Goal: Transaction & Acquisition: Purchase product/service

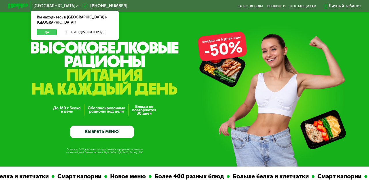
click at [47, 29] on button "Да" at bounding box center [47, 32] width 20 height 6
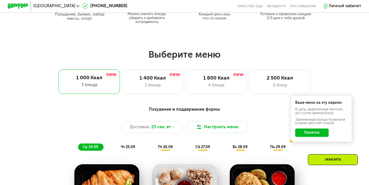
scroll to position [301, 0]
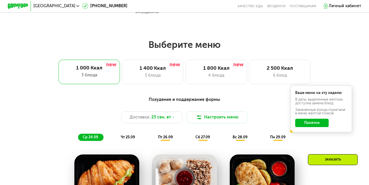
click at [320, 122] on button "Понятно" at bounding box center [311, 123] width 33 height 8
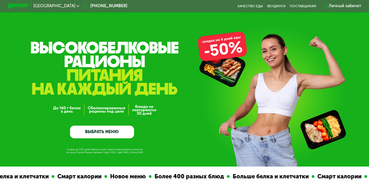
scroll to position [0, 0]
click at [112, 130] on link "ВЫБРАТЬ МЕНЮ" at bounding box center [102, 132] width 64 height 13
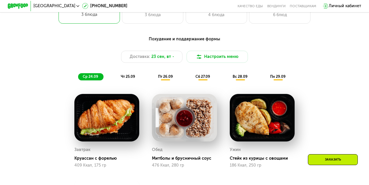
scroll to position [346, 0]
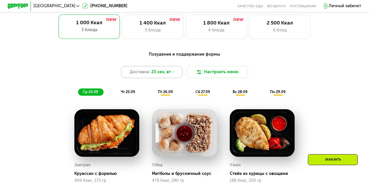
click at [168, 74] on span "23 сен, вт" at bounding box center [161, 72] width 20 height 6
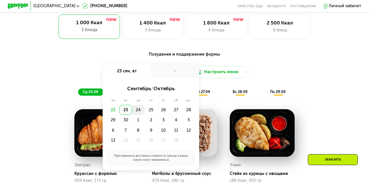
click at [136, 110] on div "24" at bounding box center [138, 110] width 13 height 10
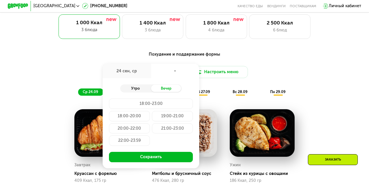
click at [134, 87] on div "Утро" at bounding box center [135, 88] width 31 height 7
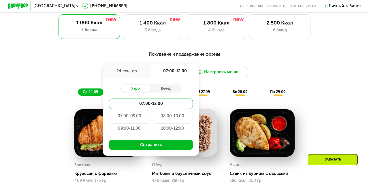
click at [121, 72] on div "24 сен, ср" at bounding box center [127, 71] width 48 height 14
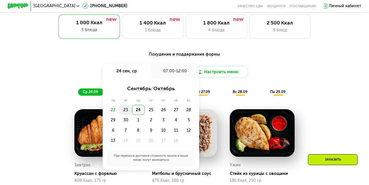
click at [126, 108] on div "23" at bounding box center [125, 110] width 13 height 10
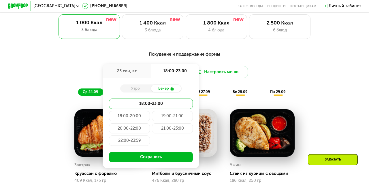
click at [135, 129] on div "20:00-22:00" at bounding box center [129, 128] width 41 height 10
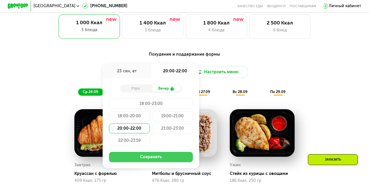
click at [155, 155] on button "Сохранить" at bounding box center [151, 157] width 84 height 10
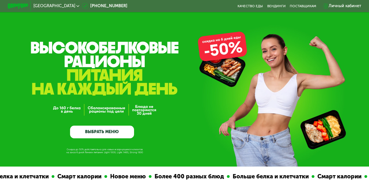
scroll to position [0, 0]
click at [250, 7] on link "Качество еды" at bounding box center [249, 6] width 25 height 4
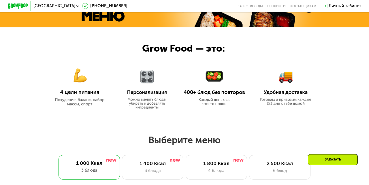
scroll to position [308, 0]
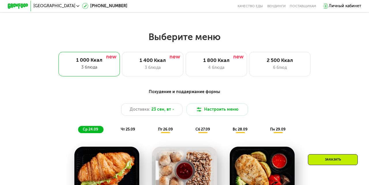
click at [179, 92] on div "Похудение и поддержание формы" at bounding box center [184, 92] width 303 height 6
click at [212, 107] on button "Настроить меню" at bounding box center [216, 109] width 61 height 12
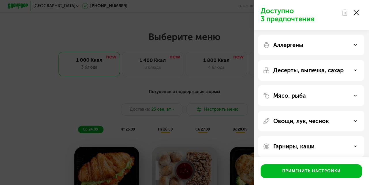
click at [307, 45] on div "Аллергены" at bounding box center [311, 44] width 97 height 7
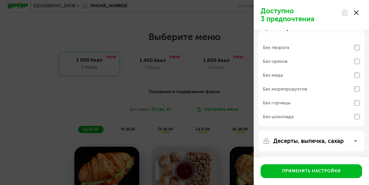
scroll to position [18, 0]
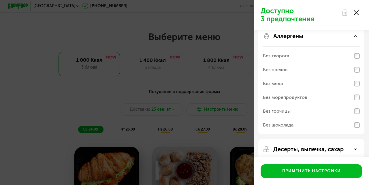
click at [310, 36] on div "Аллергены" at bounding box center [311, 36] width 97 height 7
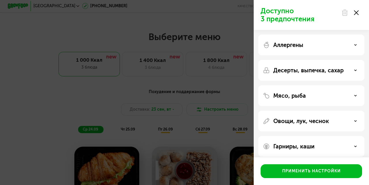
scroll to position [0, 0]
click at [357, 11] on use at bounding box center [356, 12] width 5 height 5
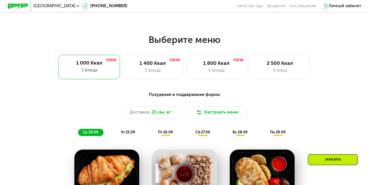
scroll to position [302, 0]
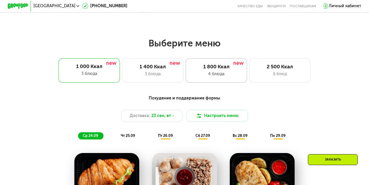
click at [229, 66] on div "1 800 Ккал" at bounding box center [216, 67] width 51 height 6
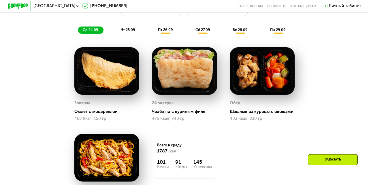
scroll to position [417, 0]
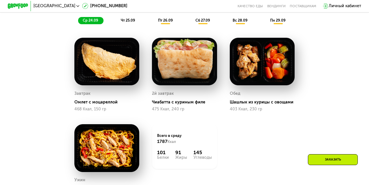
click at [124, 19] on span "чт 25.09" at bounding box center [128, 20] width 14 height 4
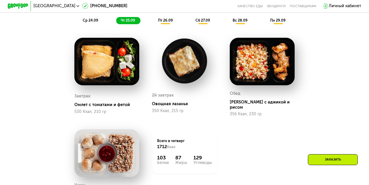
click at [87, 19] on span "ср 24.09" at bounding box center [91, 20] width 16 height 4
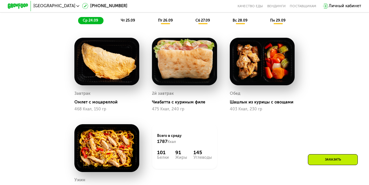
click at [127, 20] on span "чт 25.09" at bounding box center [128, 20] width 14 height 4
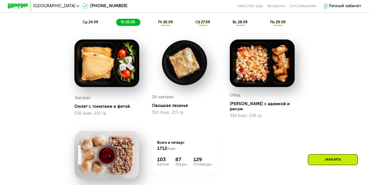
scroll to position [415, 0]
click at [166, 18] on div "Сбалансированное питание на каждый день Доставка: [DATE] [GEOGRAPHIC_DATA] меню…" at bounding box center [184, 4] width 303 height 44
click at [166, 22] on span "пт 26.09" at bounding box center [165, 22] width 15 height 4
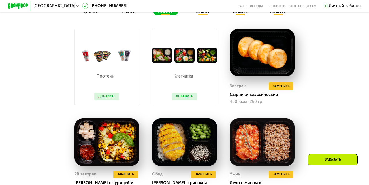
scroll to position [428, 0]
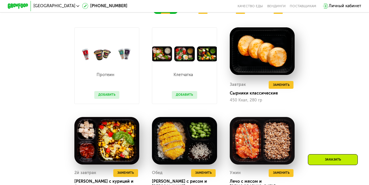
click at [109, 95] on button "Добавить" at bounding box center [106, 95] width 25 height 8
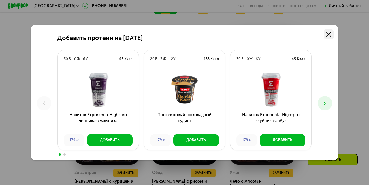
click at [328, 34] on icon at bounding box center [328, 34] width 5 height 5
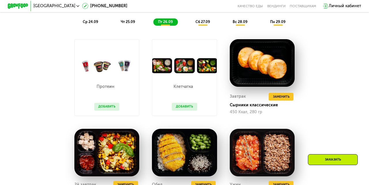
scroll to position [416, 0]
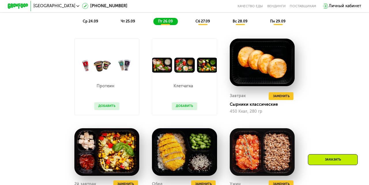
click at [184, 108] on button "Добавить" at bounding box center [184, 106] width 25 height 8
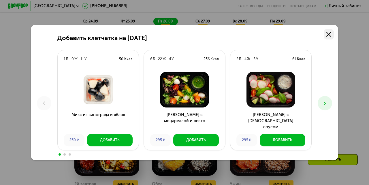
click at [330, 33] on icon at bounding box center [328, 34] width 5 height 5
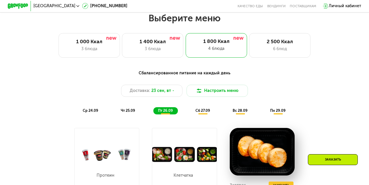
scroll to position [327, 0]
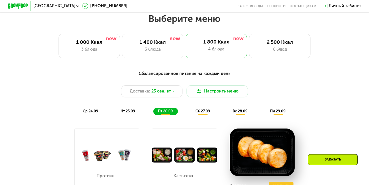
click at [201, 110] on span "сб 27.09" at bounding box center [202, 111] width 15 height 4
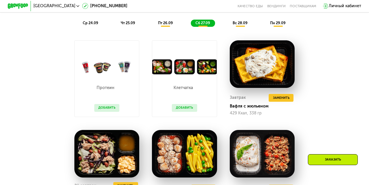
scroll to position [395, 0]
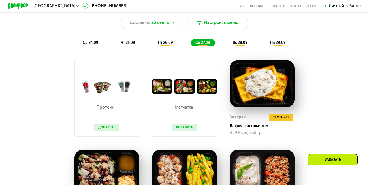
click at [162, 42] on span "пт 26.09" at bounding box center [165, 42] width 15 height 4
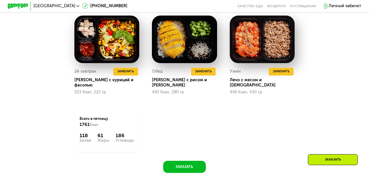
scroll to position [560, 0]
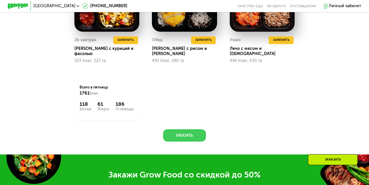
click at [184, 130] on button "Заказать" at bounding box center [184, 135] width 43 height 12
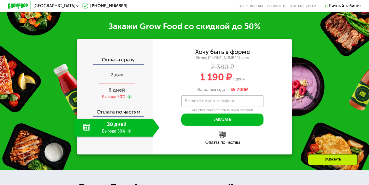
click at [119, 71] on span "2 дня" at bounding box center [116, 74] width 13 height 6
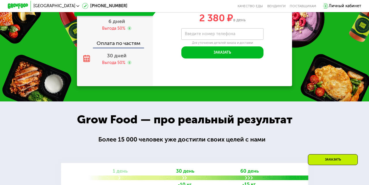
scroll to position [633, 0]
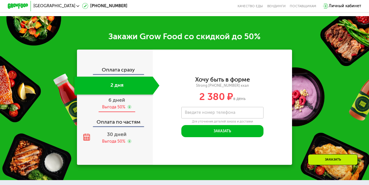
click at [121, 102] on span "6 дней" at bounding box center [116, 100] width 17 height 6
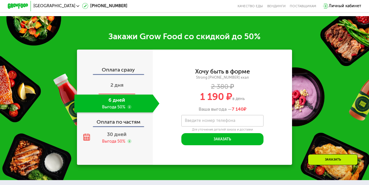
click at [116, 84] on span "2 дня" at bounding box center [116, 85] width 13 height 6
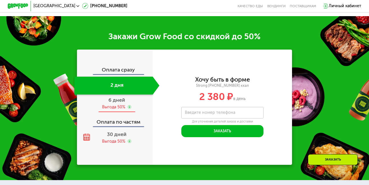
click at [122, 106] on div "Выгода 50%" at bounding box center [113, 107] width 23 height 6
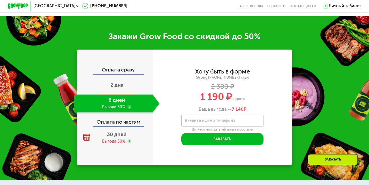
click at [119, 86] on span "2 дня" at bounding box center [116, 85] width 13 height 6
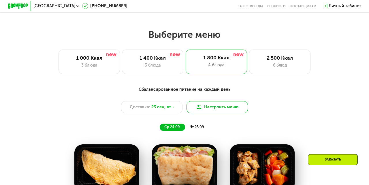
scroll to position [316, 0]
